Goal: Information Seeking & Learning: Learn about a topic

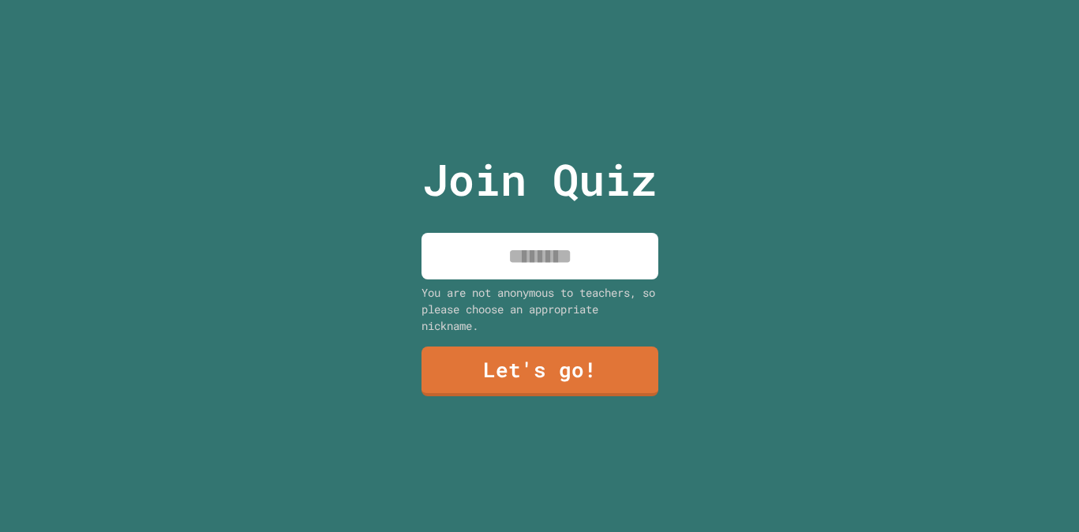
click at [552, 253] on input at bounding box center [540, 256] width 237 height 47
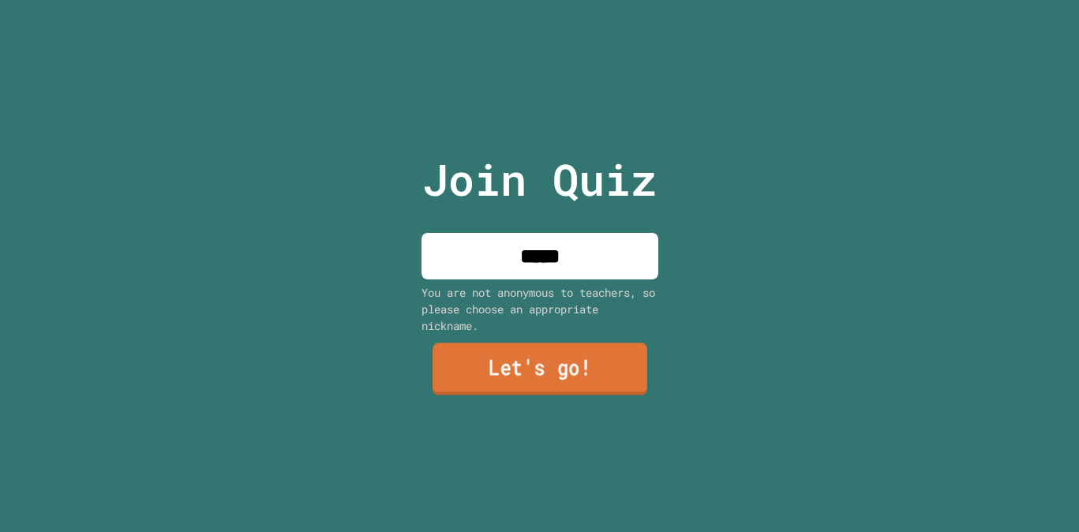
type input "*****"
click at [562, 384] on link "Let's go!" at bounding box center [539, 369] width 235 height 52
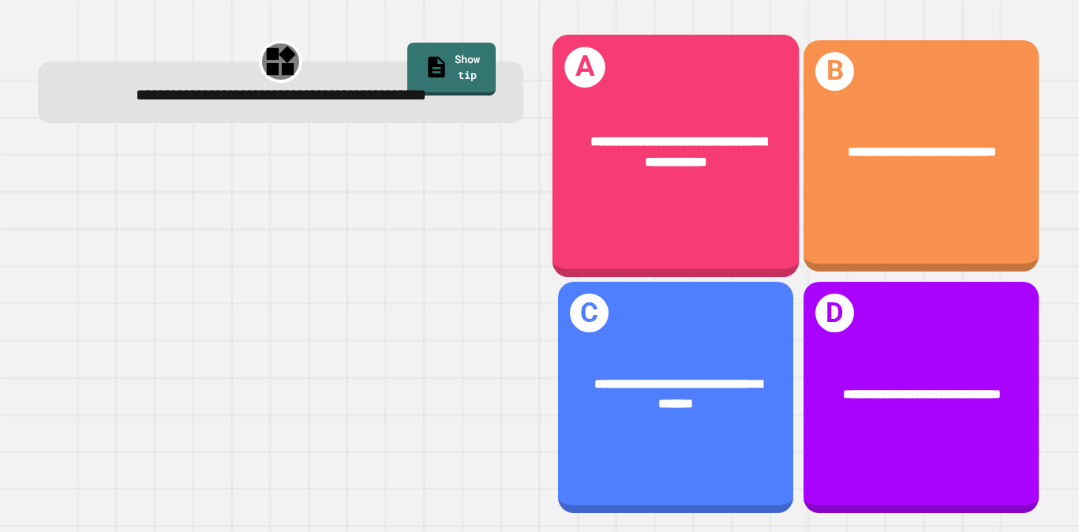
click at [671, 137] on span "**********" at bounding box center [679, 151] width 176 height 34
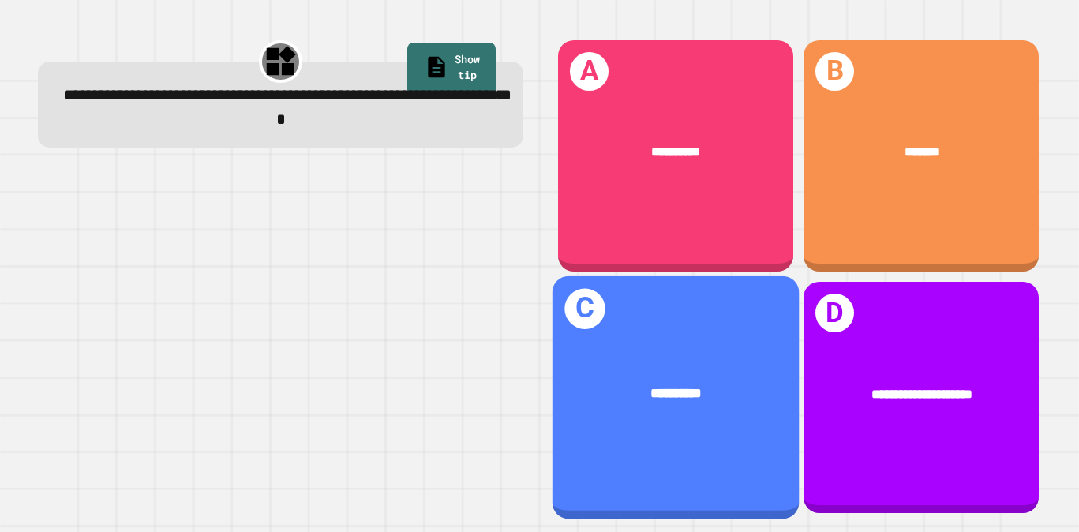
click at [722, 339] on div "**********" at bounding box center [676, 397] width 246 height 243
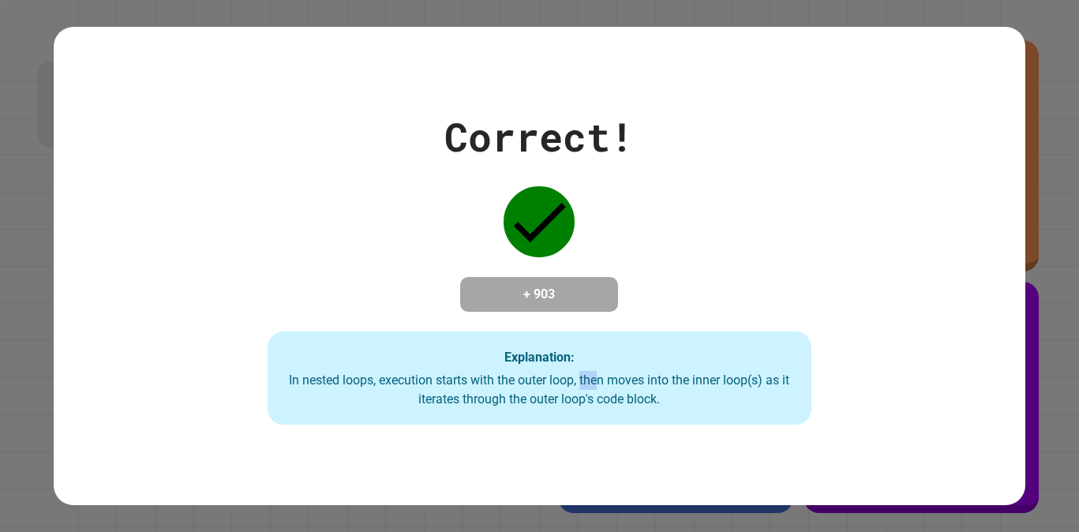
drag, startPoint x: 584, startPoint y: 389, endPoint x: 601, endPoint y: 391, distance: 16.7
click at [601, 391] on div "In nested loops, execution starts with the outer loop, then moves into the inne…" at bounding box center [539, 390] width 512 height 38
click at [662, 290] on div "Correct! + 903 Explanation: In nested loops, execution starts with the outer lo…" at bounding box center [539, 265] width 777 height 317
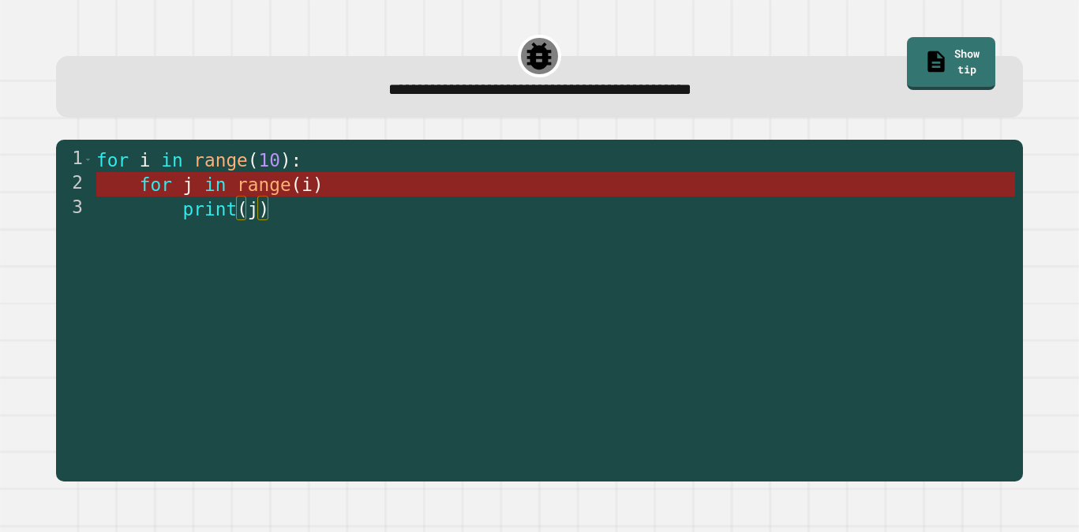
click at [314, 188] on span ")" at bounding box center [318, 184] width 11 height 21
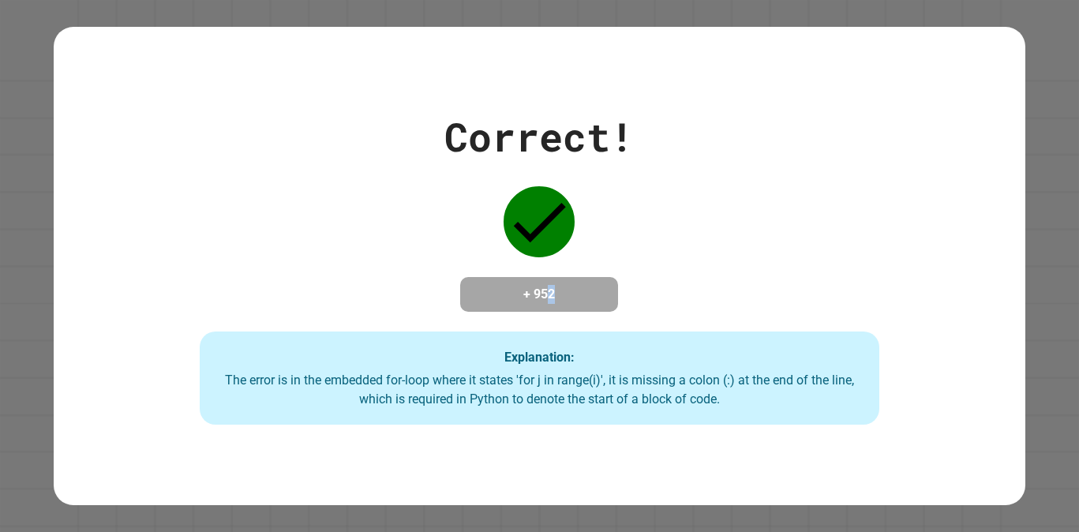
drag, startPoint x: 557, startPoint y: 295, endPoint x: 577, endPoint y: 295, distance: 19.7
click at [577, 295] on h4 "+ 952" at bounding box center [539, 294] width 126 height 19
click at [678, 263] on div "Correct! + 952 Explanation: The error is in the embedded for-loop where it stat…" at bounding box center [539, 265] width 971 height 317
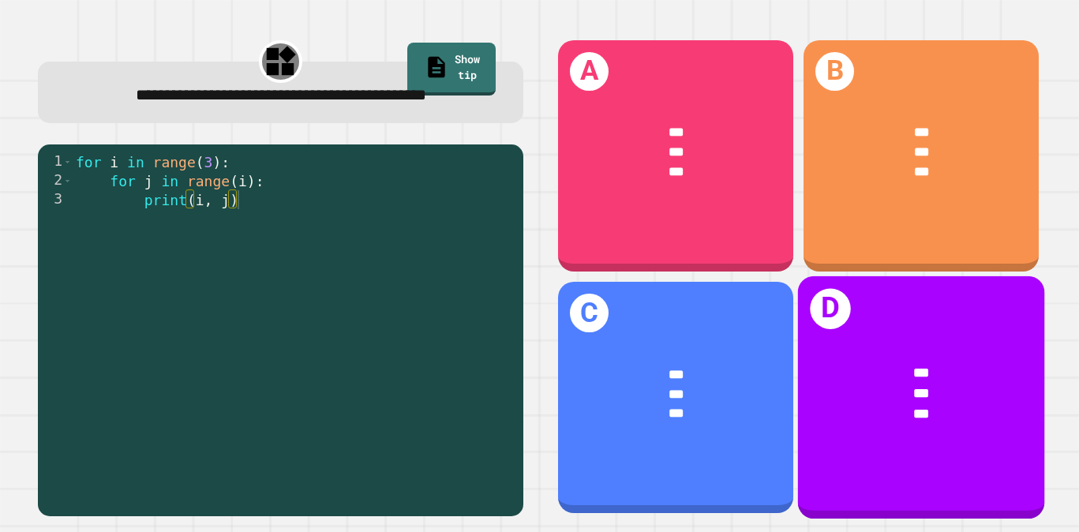
click at [1022, 508] on div "D *** *** ***" at bounding box center [921, 397] width 246 height 243
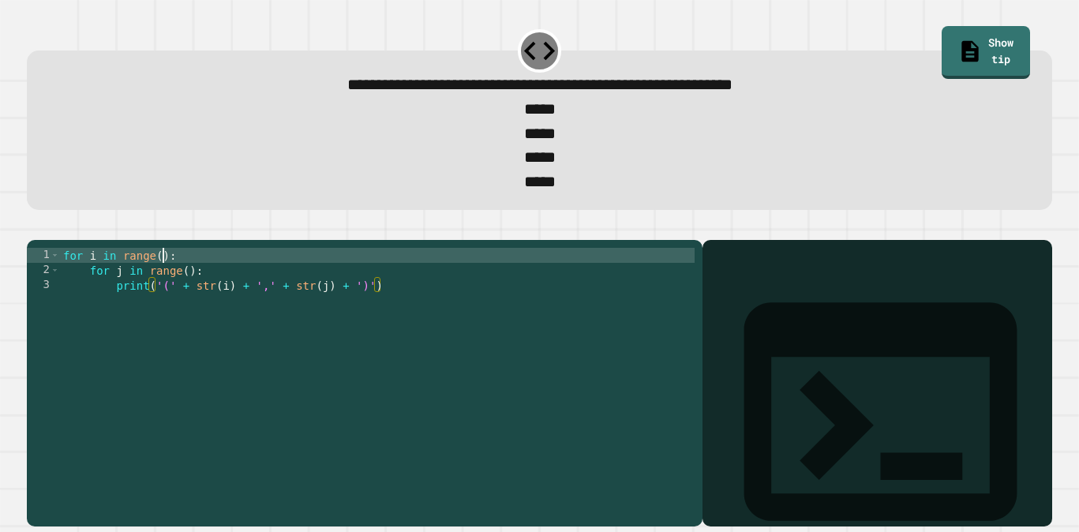
click at [162, 287] on div "for i in range ( ) : for j in range ( ) : print ( '(' + str ( i ) + ',' + str (…" at bounding box center [377, 375] width 635 height 255
click at [190, 304] on div "for i in range ( 1 ) : for j in range ( ) : print ( '(' + str ( i ) + ',' + str…" at bounding box center [377, 375] width 635 height 255
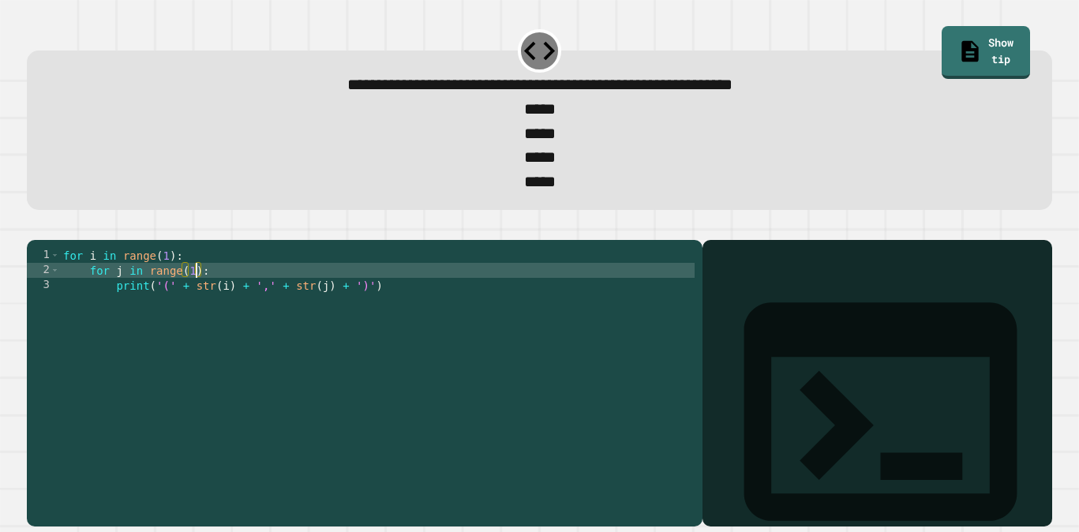
scroll to position [0, 9]
click at [47, 242] on icon "button" at bounding box center [45, 236] width 9 height 11
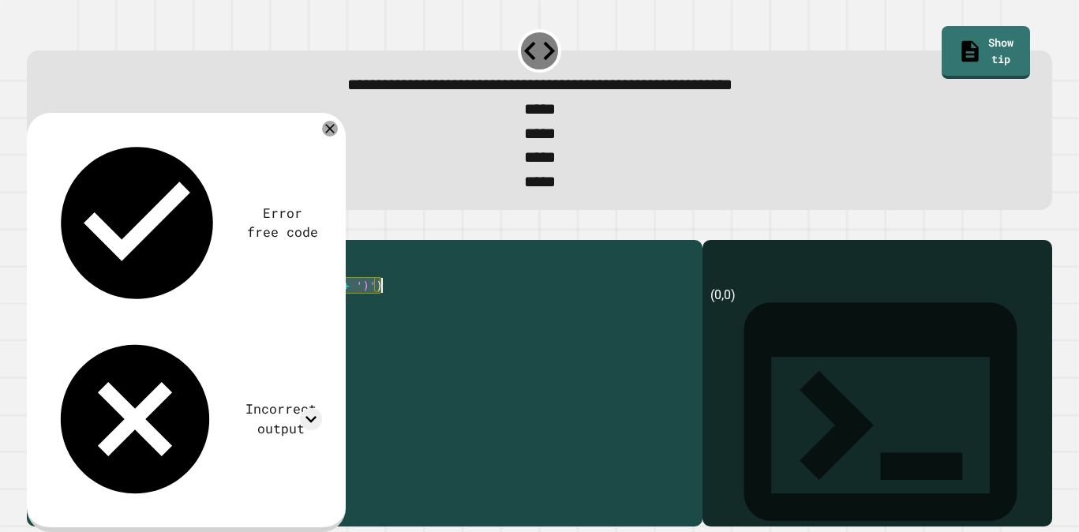
drag, startPoint x: 151, startPoint y: 319, endPoint x: 413, endPoint y: 319, distance: 262.1
click at [413, 319] on div "for i in range ( 1 ) : for j in range ( 1 ) : print ( '(' + str ( i ) + ',' + s…" at bounding box center [377, 375] width 635 height 255
click at [35, 227] on icon "button" at bounding box center [35, 227] width 0 height 0
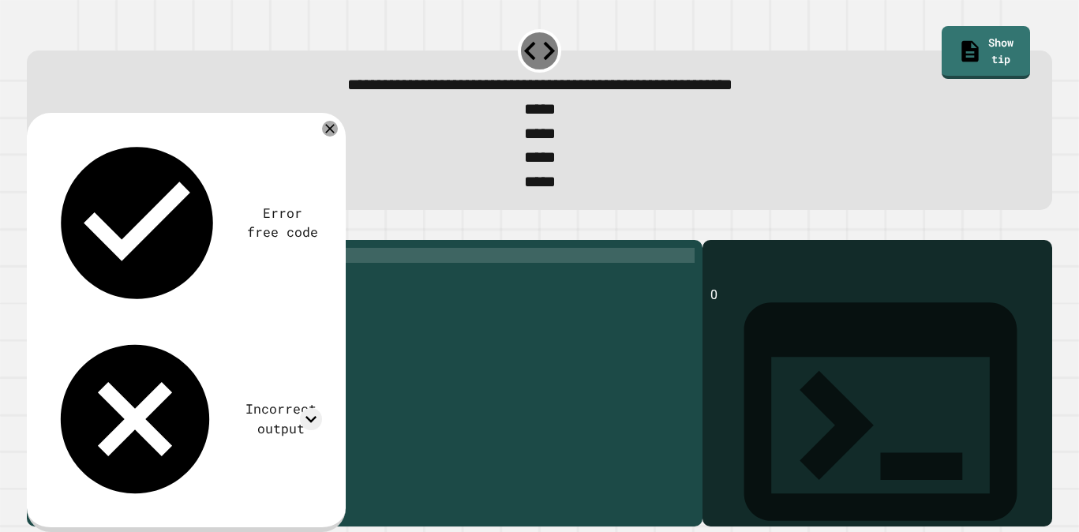
click at [170, 291] on div "for i in range ( 1 ) : for j in range ( 1 ) : print ( i )" at bounding box center [377, 375] width 635 height 255
click at [35, 227] on icon "button" at bounding box center [35, 227] width 0 height 0
click at [167, 285] on div "for i in range ( 3 ) : for j in range ( 1 ) : print ( i )" at bounding box center [377, 375] width 635 height 255
click at [35, 227] on icon "button" at bounding box center [35, 227] width 0 height 0
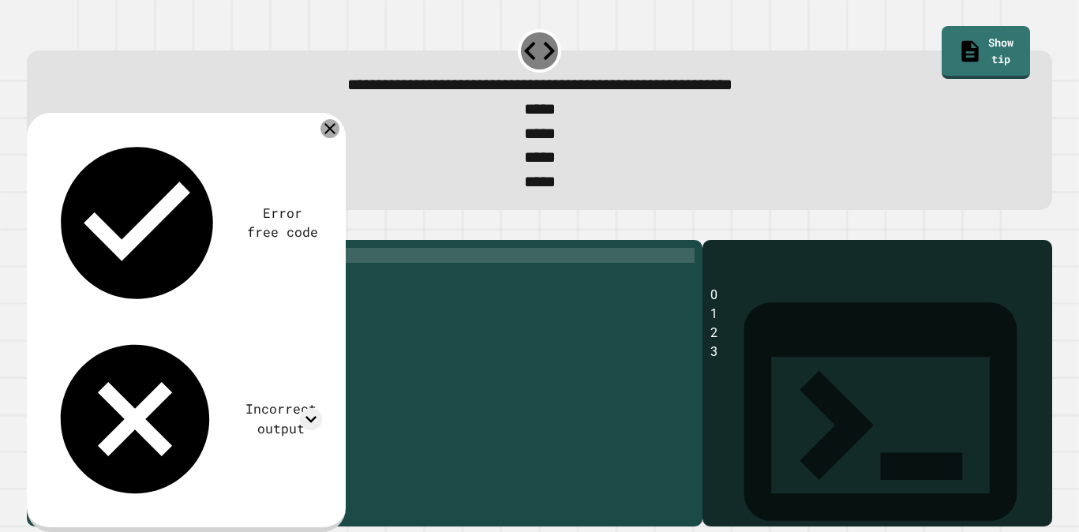
click at [334, 138] on icon at bounding box center [330, 128] width 19 height 19
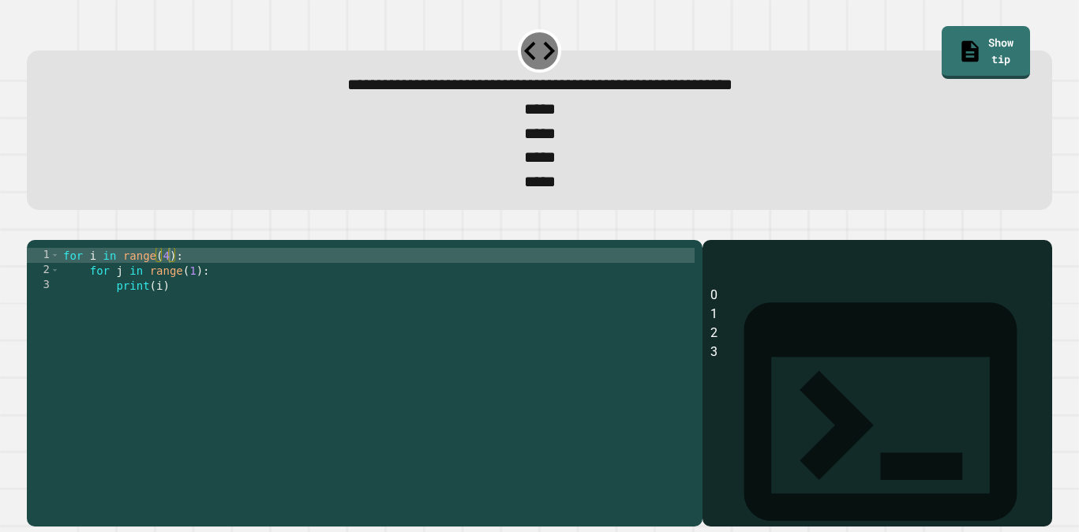
click at [35, 227] on button "button" at bounding box center [35, 227] width 0 height 0
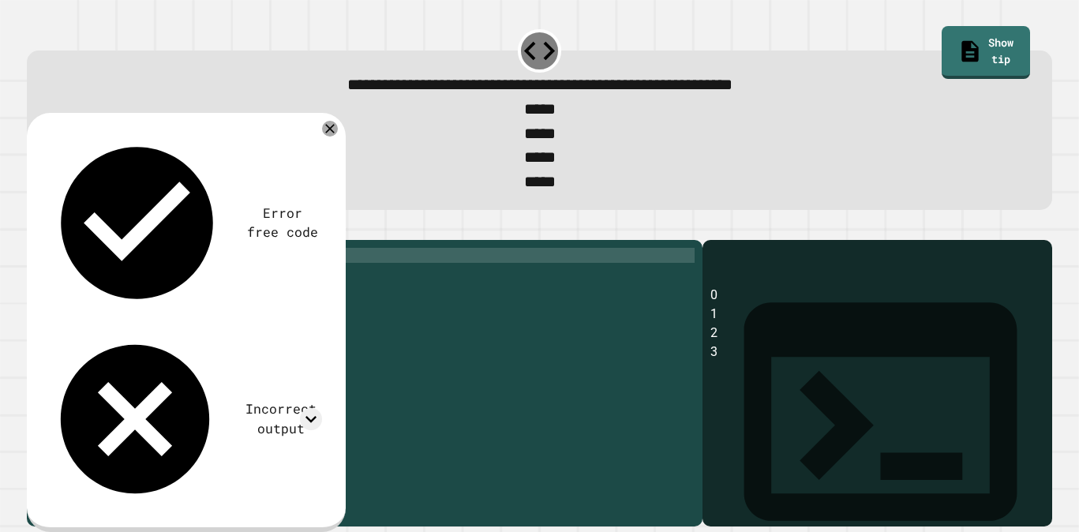
click at [35, 227] on button "button" at bounding box center [35, 227] width 0 height 0
click at [162, 317] on div "for i in range ( 4 ) : for j in range ( 1 ) : print ( i )" at bounding box center [377, 375] width 635 height 255
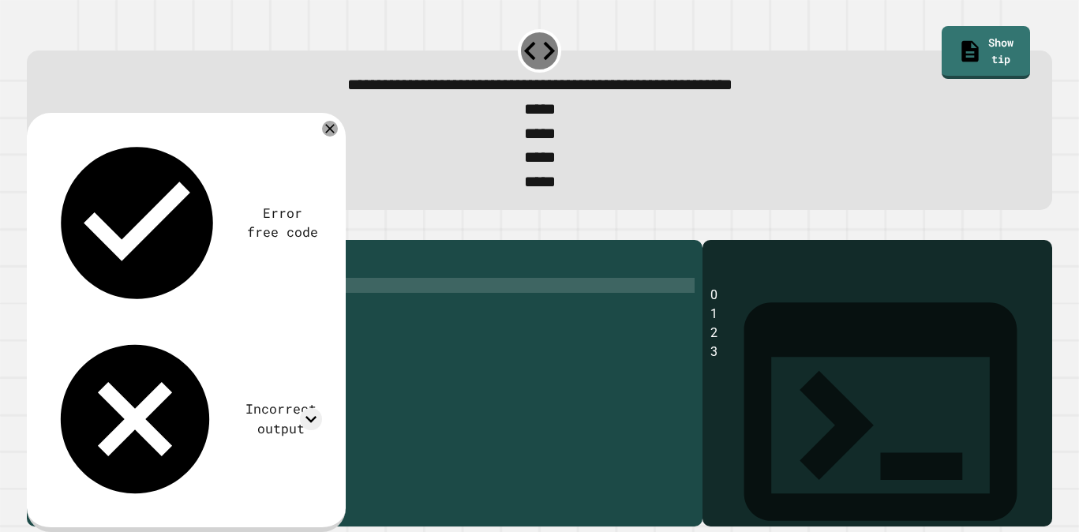
click at [35, 227] on icon "button" at bounding box center [35, 227] width 0 height 0
click at [49, 242] on icon "button" at bounding box center [45, 236] width 9 height 11
click at [114, 319] on div "for i in range ( 4 ) : for j in range ( 1 ) : print ( i )" at bounding box center [377, 375] width 635 height 255
type textarea "********"
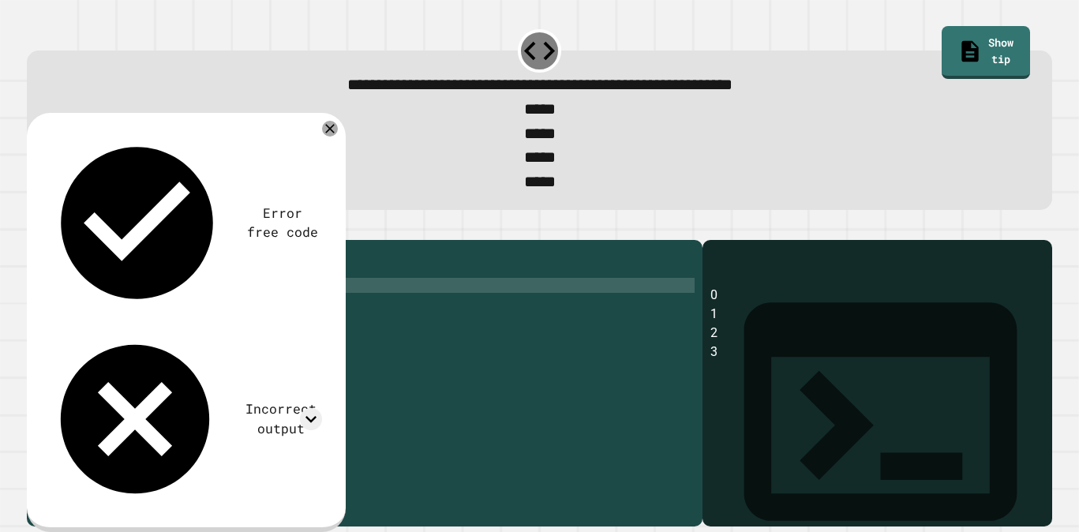
click at [35, 227] on icon "button" at bounding box center [35, 227] width 0 height 0
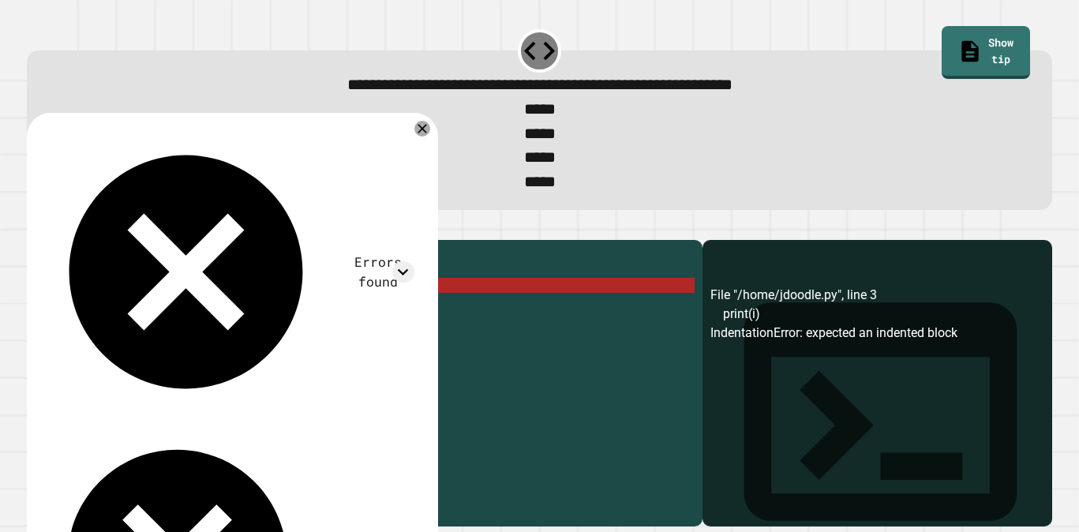
click at [61, 313] on div "for i in range ( 4 ) : for j in range ( 1 ) : print ( i )" at bounding box center [377, 375] width 635 height 255
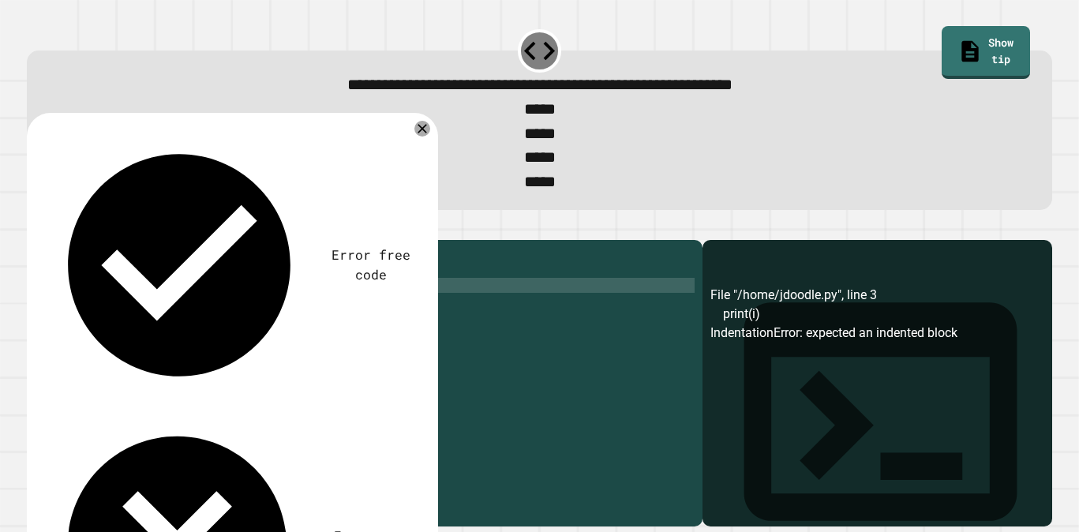
click at [35, 227] on icon "button" at bounding box center [35, 227] width 0 height 0
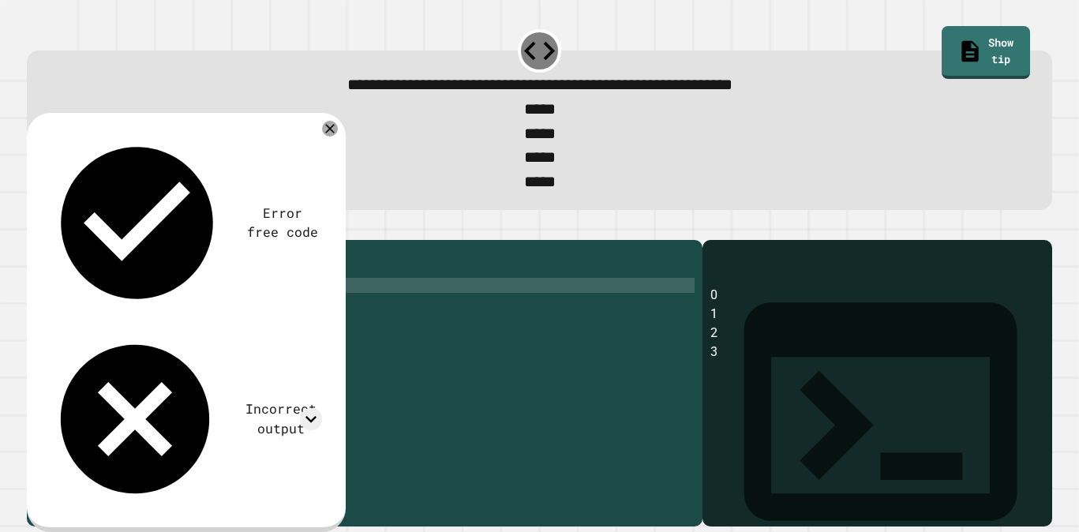
click at [167, 320] on div "for i in range ( 4 ) : for j in range ( 1 ) : print ( i )" at bounding box center [377, 375] width 635 height 255
type textarea "**********"
click at [35, 227] on icon "button" at bounding box center [35, 227] width 0 height 0
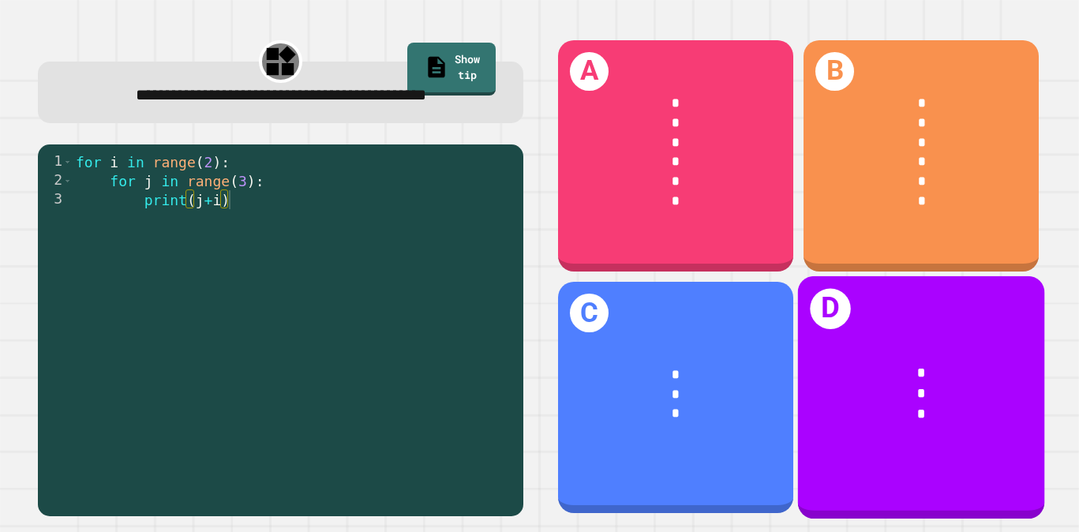
click at [858, 395] on div "*" at bounding box center [922, 394] width 191 height 21
